Goal: Check status: Check status

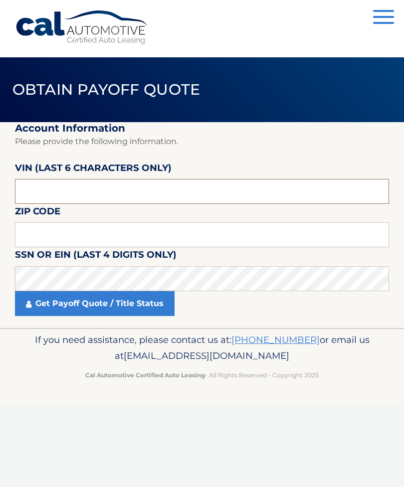
click at [179, 190] on input "text" at bounding box center [202, 191] width 374 height 25
type input "120018"
click at [117, 238] on input "text" at bounding box center [202, 234] width 374 height 25
type input "07701"
click at [73, 297] on link "Get Payoff Quote / Title Status" at bounding box center [94, 303] width 159 height 25
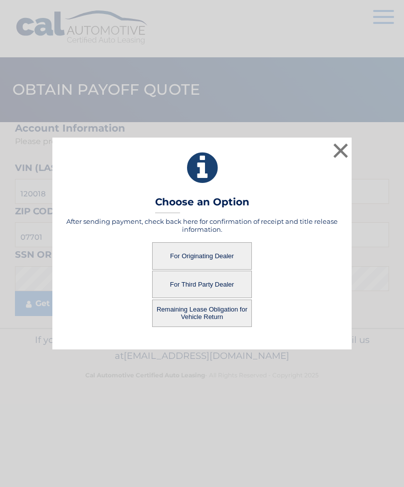
click at [213, 287] on button "For Third Party Dealer" at bounding box center [202, 284] width 100 height 27
click at [218, 288] on button "For Third Party Dealer" at bounding box center [202, 284] width 100 height 27
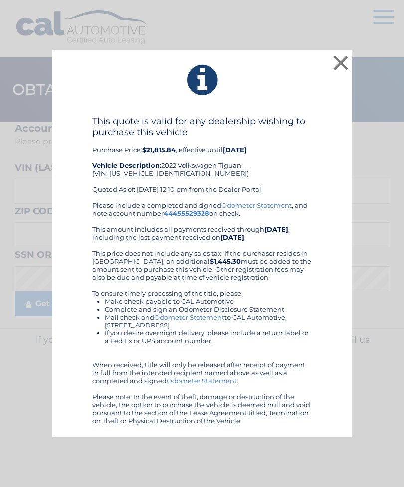
click at [402, 222] on div "× This quote is valid for any dealership wishing to purchase this vehicle Purch…" at bounding box center [202, 243] width 404 height 487
